Goal: Task Accomplishment & Management: Manage account settings

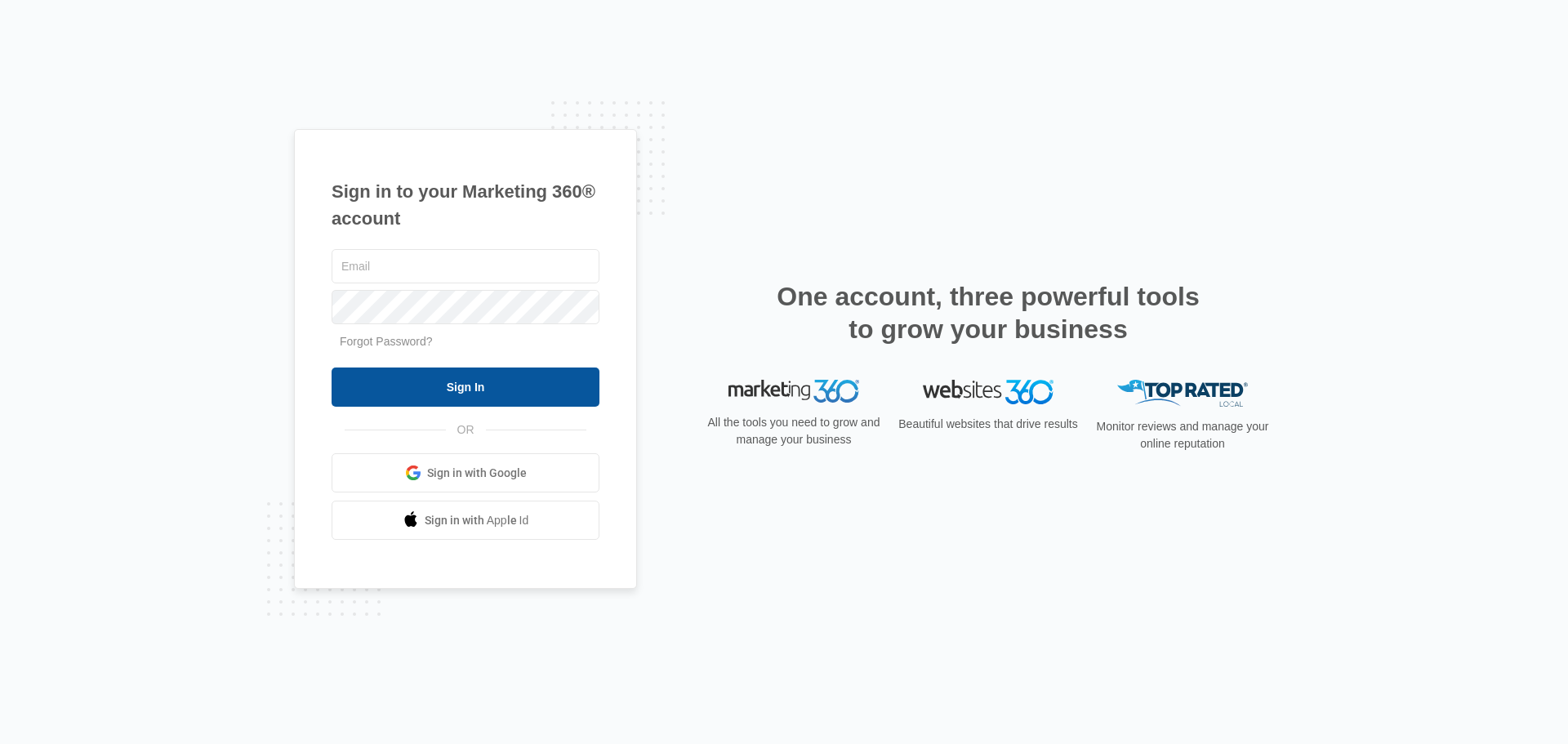
type input "[PERSON_NAME][EMAIL_ADDRESS][DOMAIN_NAME]"
click at [484, 389] on input "Sign In" at bounding box center [465, 387] width 268 height 39
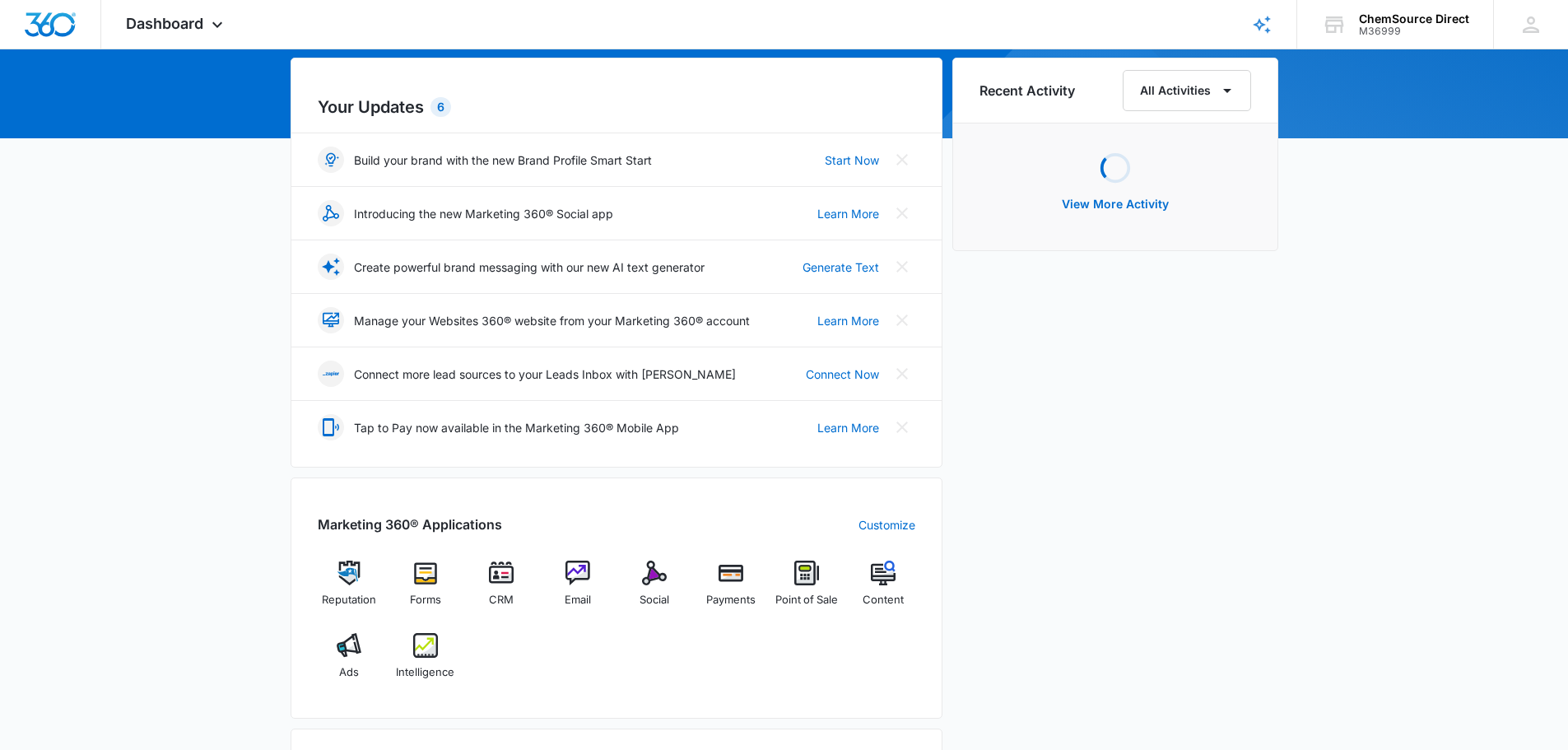
scroll to position [165, 0]
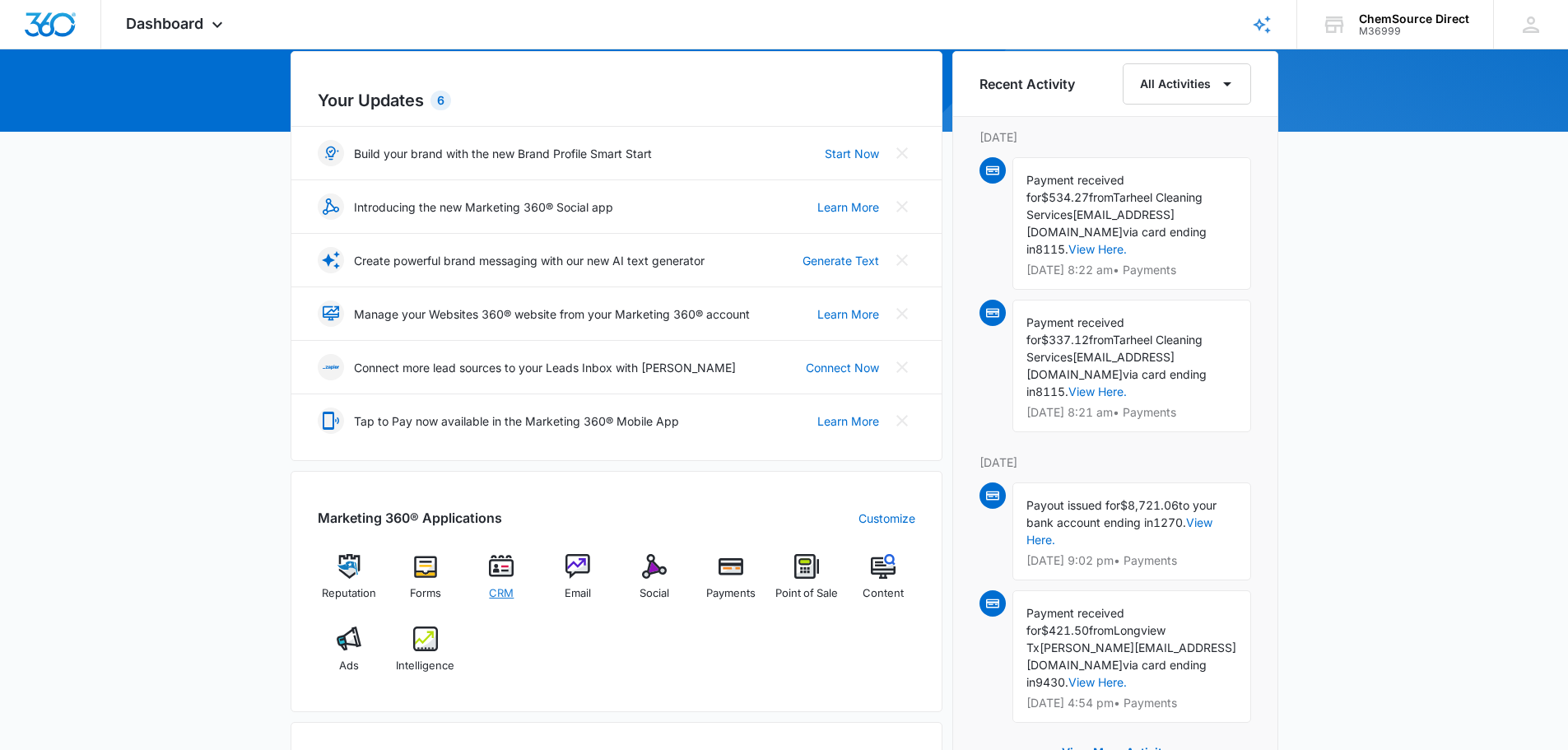
click at [510, 571] on img at bounding box center [501, 566] width 24 height 24
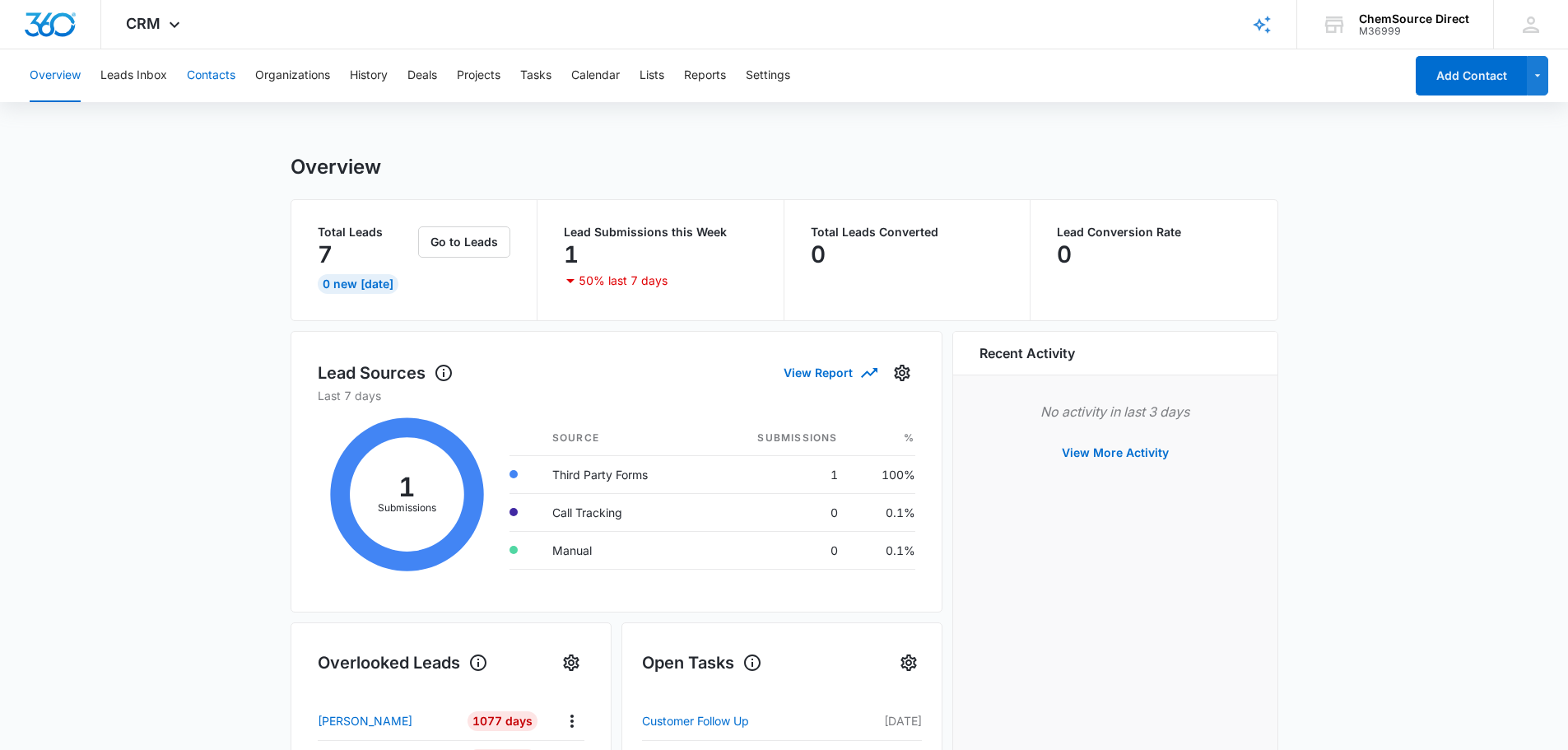
click at [214, 79] on button "Contacts" at bounding box center [212, 76] width 49 height 52
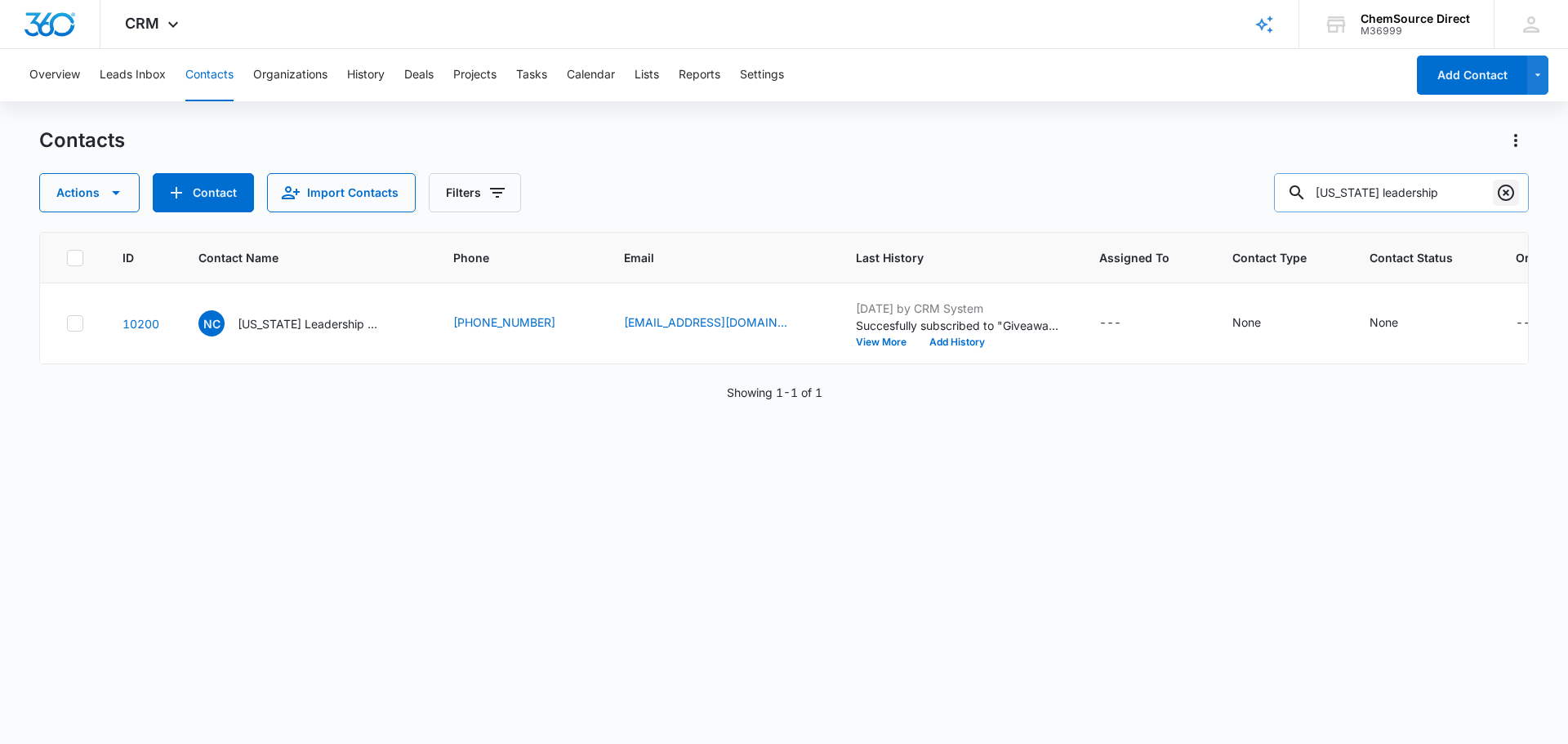
click at [1502, 196] on icon "Clear" at bounding box center [1505, 192] width 19 height 19
